Goal: Task Accomplishment & Management: Manage account settings

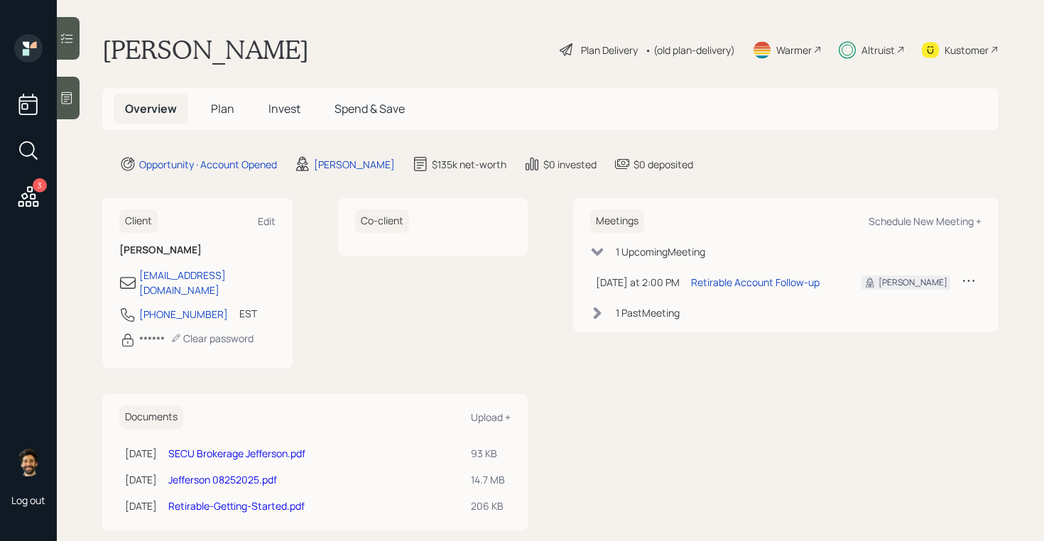
click at [276, 104] on span "Invest" at bounding box center [285, 109] width 32 height 16
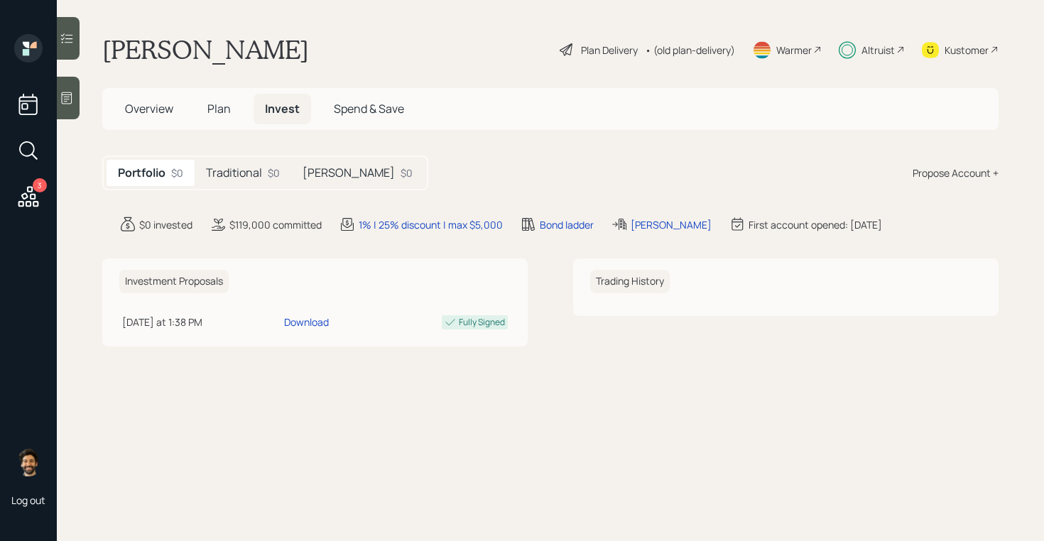
click at [264, 169] on div "Traditional $0" at bounding box center [243, 173] width 97 height 26
